Goal: Information Seeking & Learning: Learn about a topic

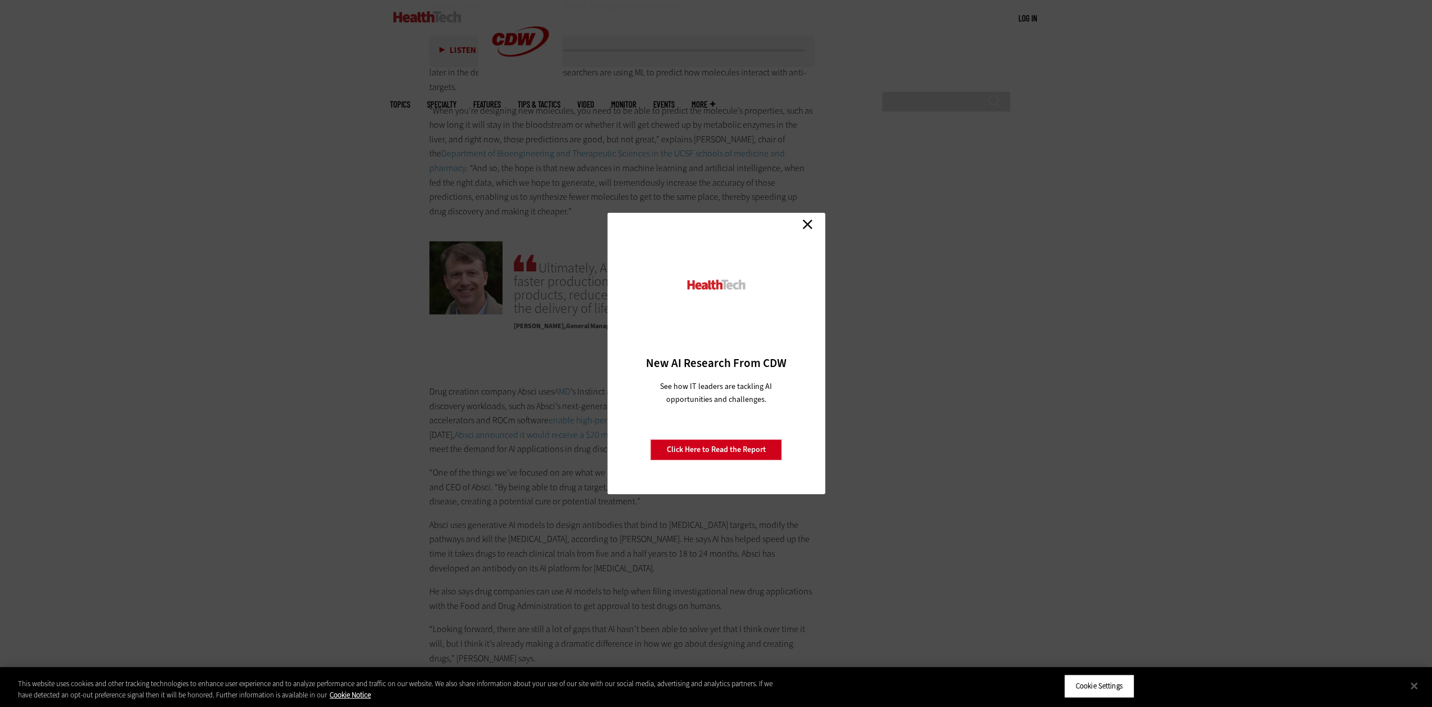
scroll to position [2025, 0]
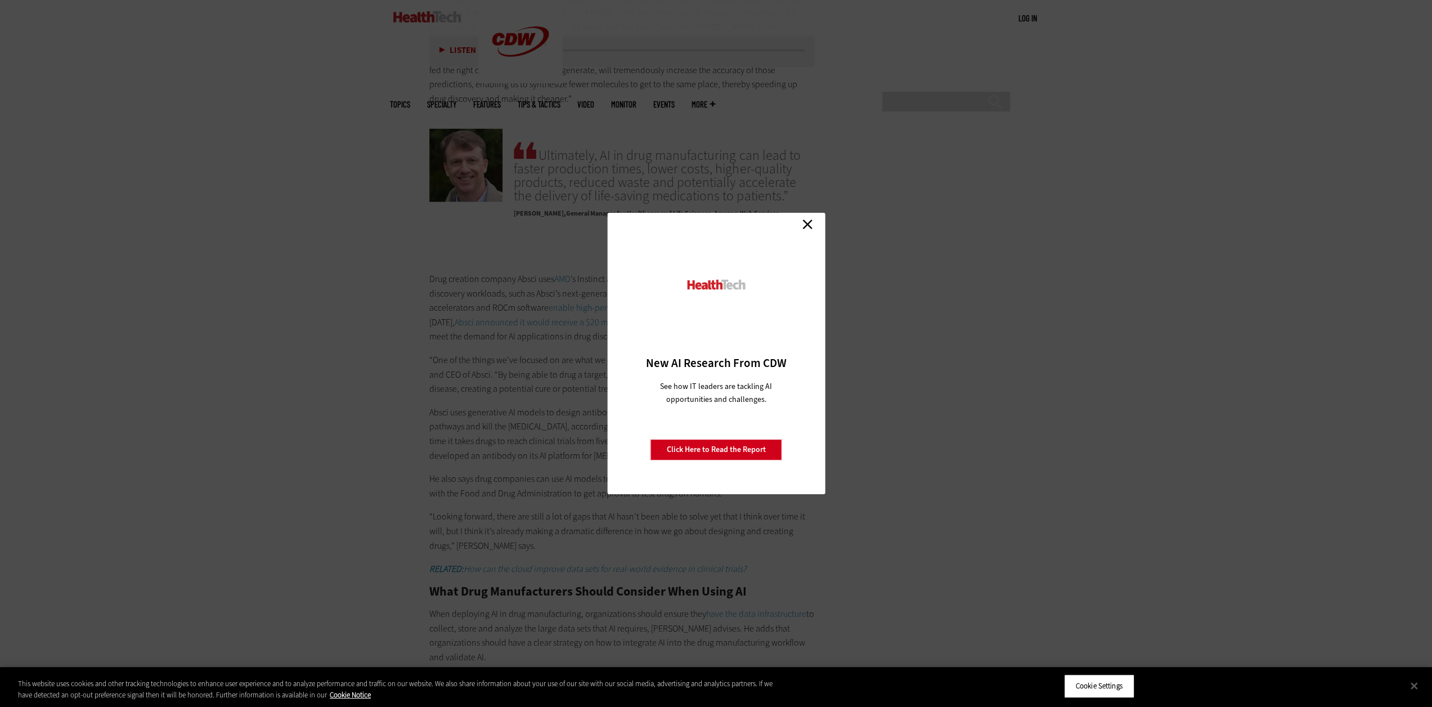
click at [812, 226] on link "Close" at bounding box center [807, 223] width 17 height 17
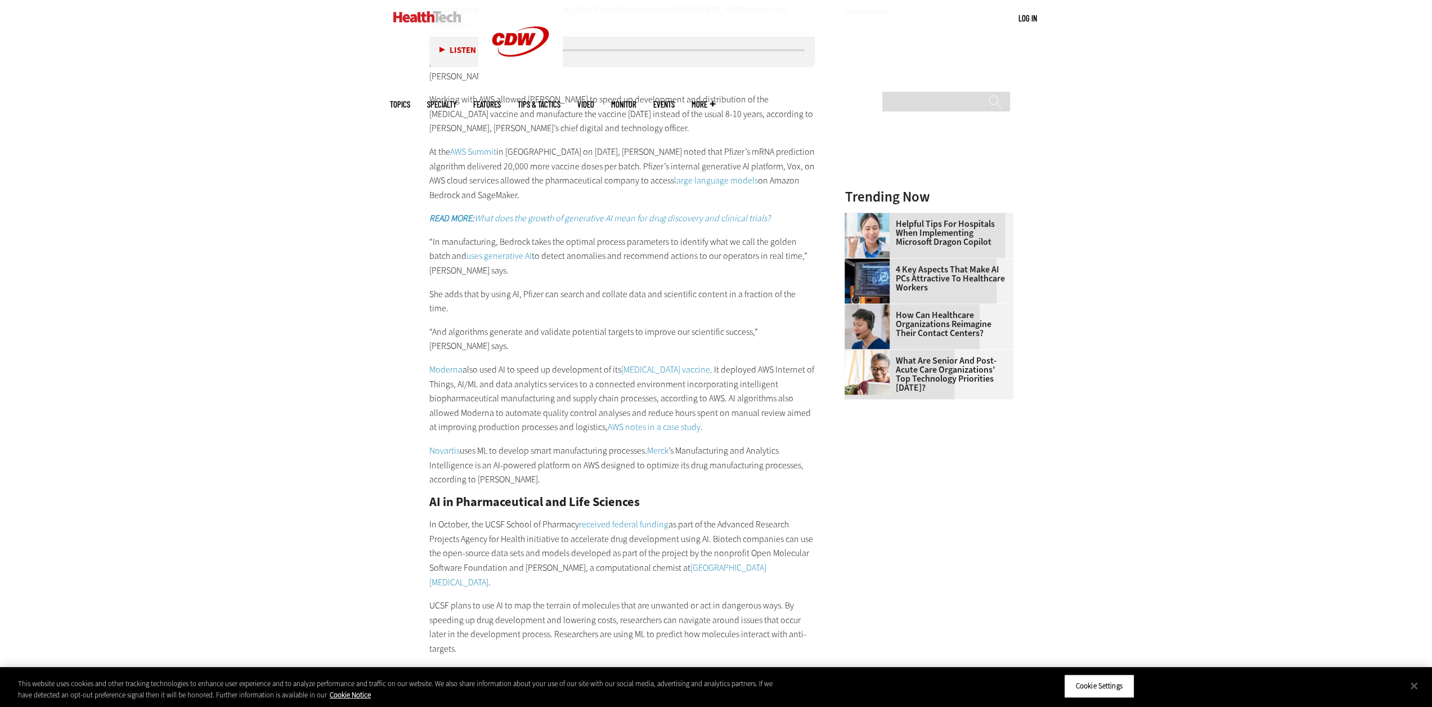
scroll to position [1350, 0]
click at [655, 365] on link "[MEDICAL_DATA] vaccine" at bounding box center [665, 371] width 89 height 12
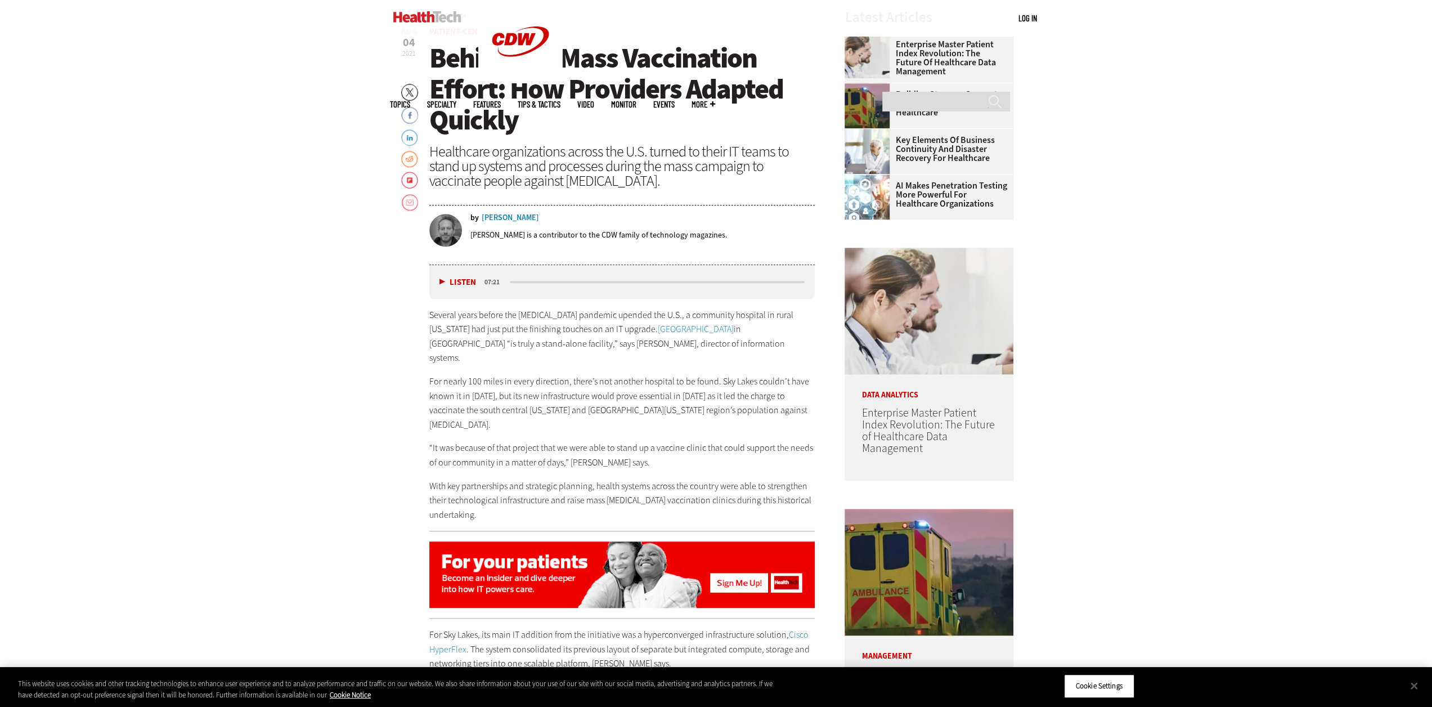
scroll to position [675, 0]
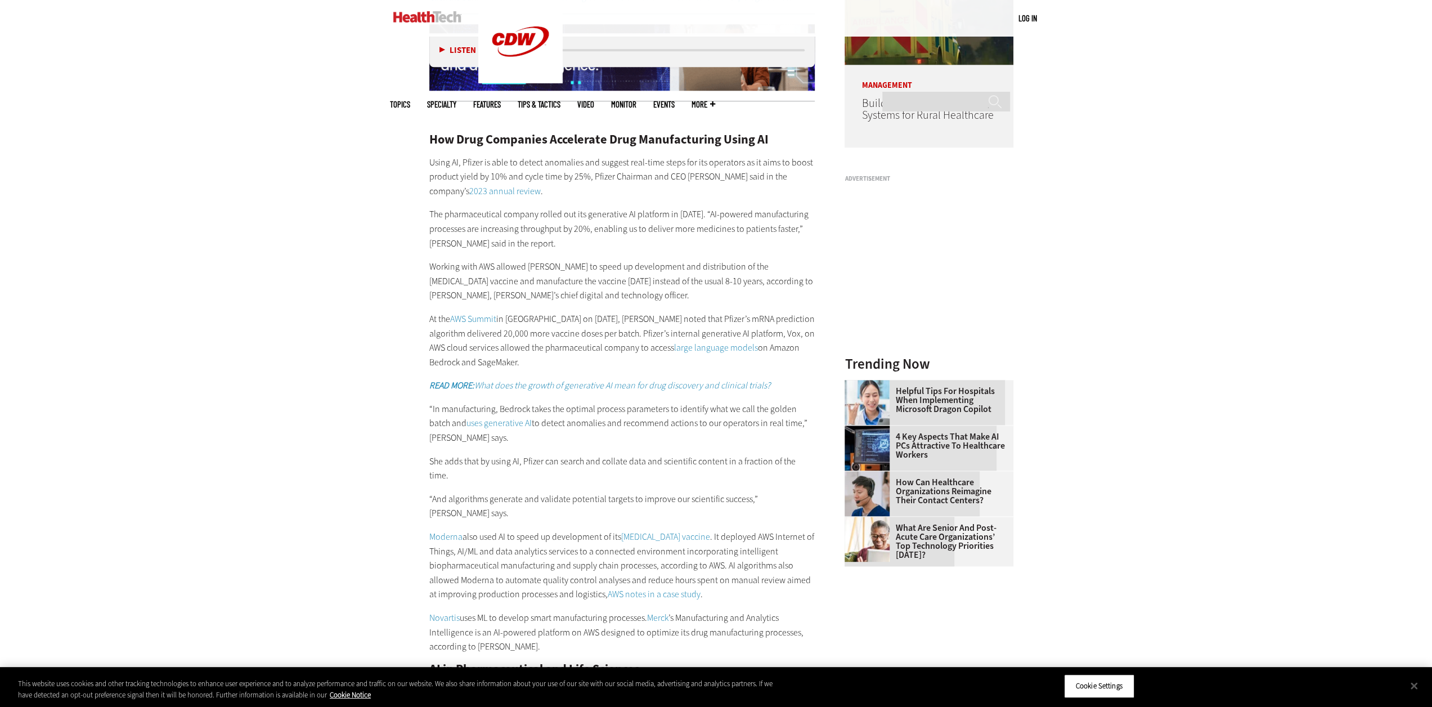
scroll to position [1180, 0]
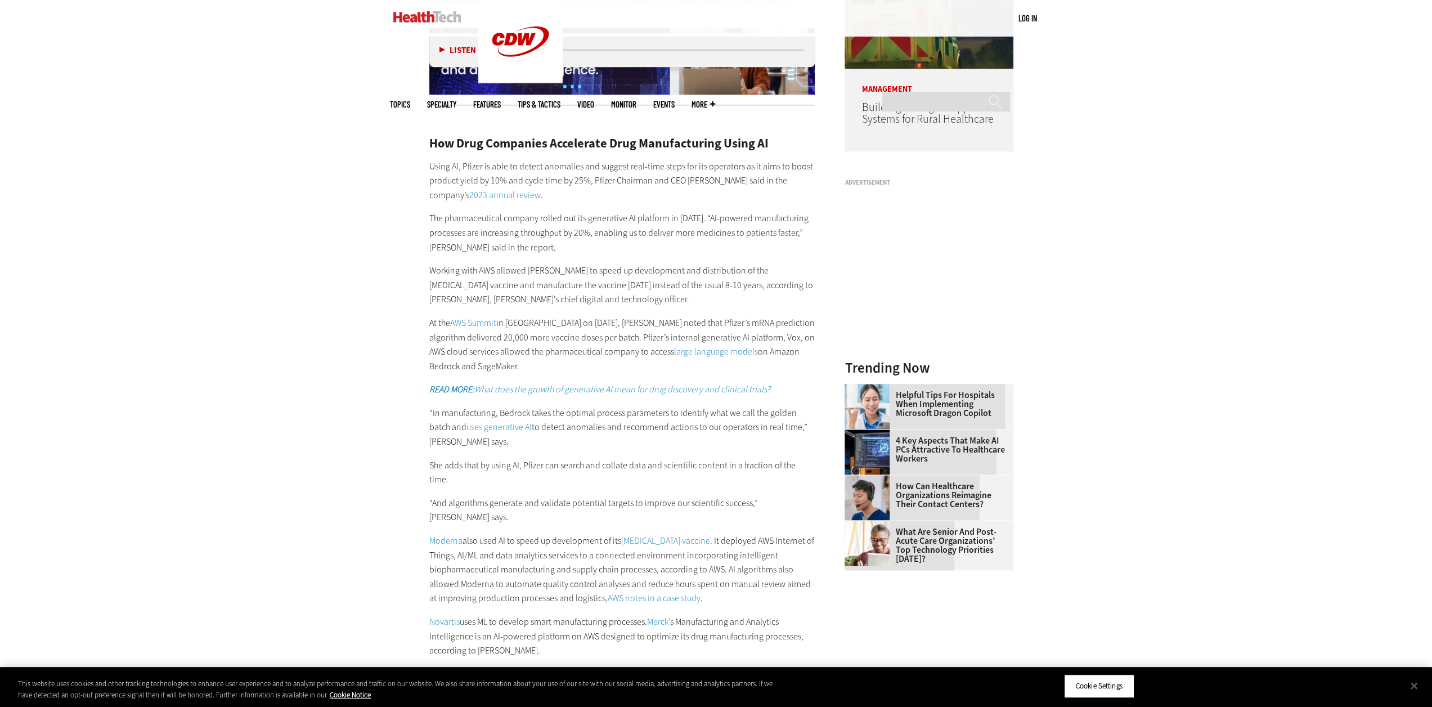
click at [573, 353] on p "At the AWS Summit in Los Angeles on Nov. 22, 2024, Fonseca noted that Pfizer’s …" at bounding box center [622, 344] width 386 height 57
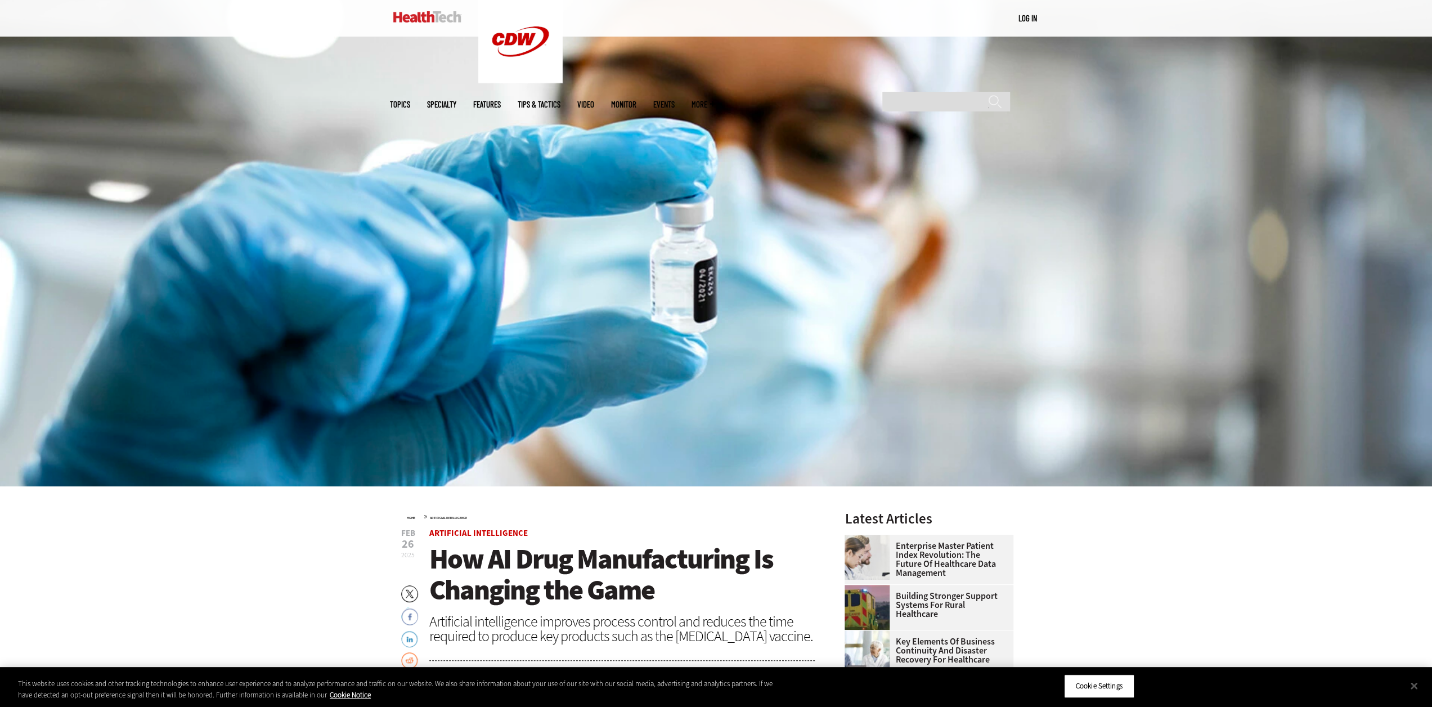
scroll to position [338, 0]
